Goal: Check status: Check status

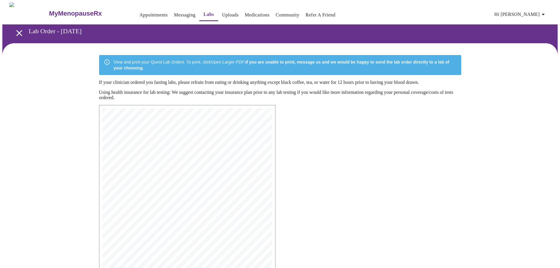
scroll to position [35, 0]
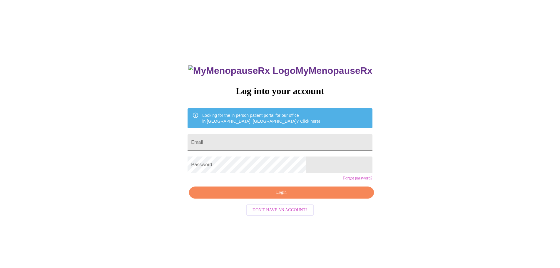
scroll to position [6, 0]
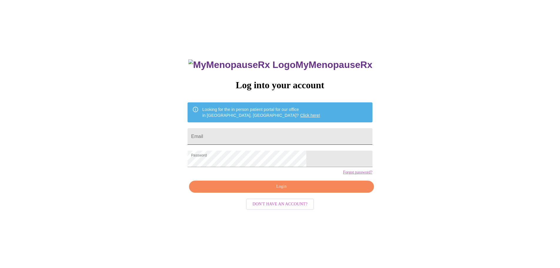
click at [253, 132] on input "Email" at bounding box center [279, 136] width 185 height 16
type input "[EMAIL_ADDRESS][DOMAIN_NAME]"
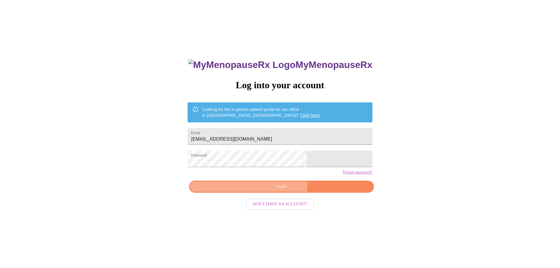
click at [279, 190] on span "Login" at bounding box center [281, 186] width 171 height 7
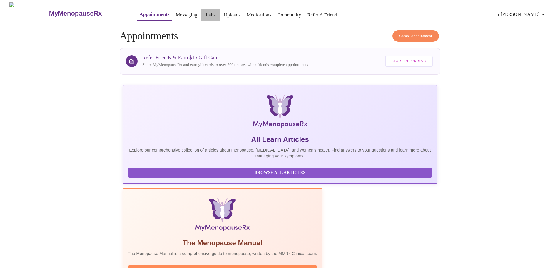
click at [206, 12] on link "Labs" at bounding box center [211, 15] width 10 height 8
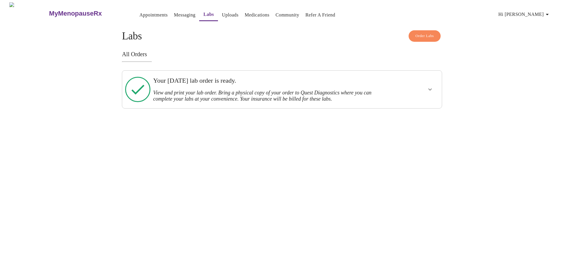
click at [428, 88] on icon "show more" at bounding box center [430, 89] width 7 height 7
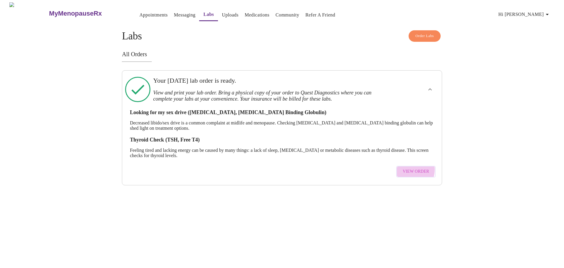
click at [409, 168] on span "View Order" at bounding box center [416, 171] width 26 height 7
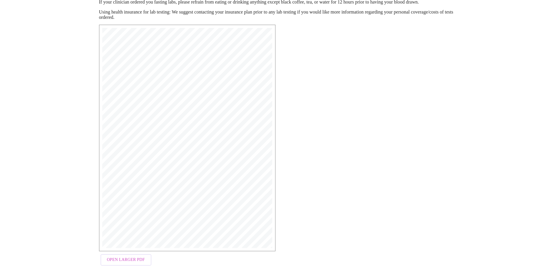
scroll to position [88, 0]
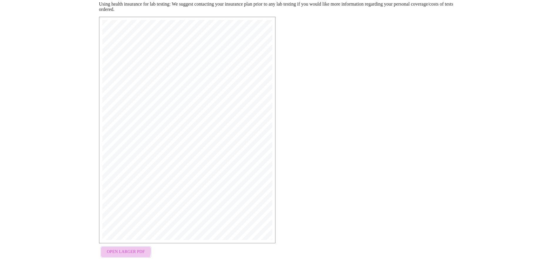
click at [125, 252] on span "Open Larger PDF" at bounding box center [126, 251] width 38 height 7
